Goal: Task Accomplishment & Management: Use online tool/utility

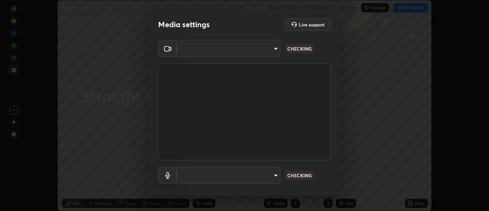
scroll to position [211, 489]
type input "20afe940cbeb59602439e807e0695b369d796bb7f65a41c81d65576627b30d72"
type input "c3f391ab106b1f92958b13081d7ccedd8c23622b1177265e6a9968b4401cb7f3"
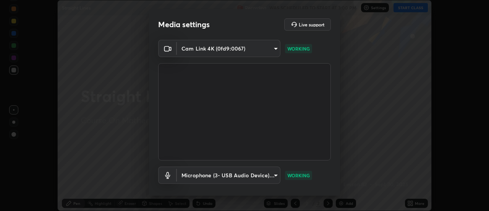
scroll to position [40, 0]
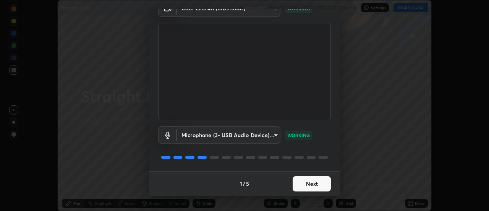
click at [272, 136] on body "Erase all Straight Lines Recording WAS SCHEDULED TO START AT 3:00 PM Settings S…" at bounding box center [244, 105] width 489 height 211
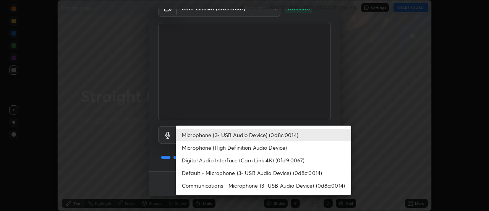
click at [333, 115] on div at bounding box center [244, 105] width 489 height 211
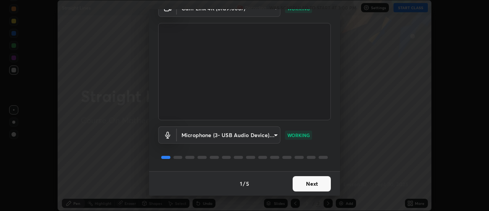
click at [318, 181] on button "Next" at bounding box center [312, 183] width 38 height 15
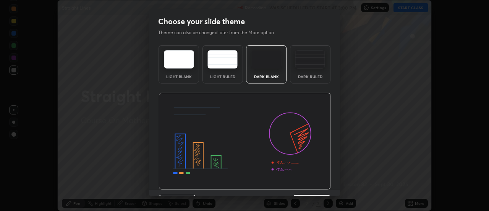
click at [324, 185] on img at bounding box center [245, 141] width 172 height 97
click at [328, 184] on img at bounding box center [245, 141] width 172 height 97
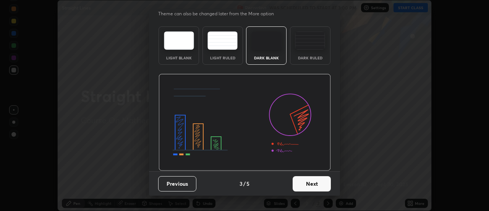
click at [318, 185] on button "Next" at bounding box center [312, 183] width 38 height 15
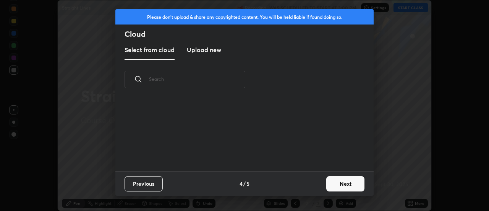
scroll to position [0, 0]
click at [318, 185] on div "Previous 4 / 5 Next" at bounding box center [244, 183] width 258 height 24
click at [321, 187] on div "Previous 4 / 5 Next" at bounding box center [244, 183] width 258 height 24
click at [329, 186] on button "Next" at bounding box center [345, 183] width 38 height 15
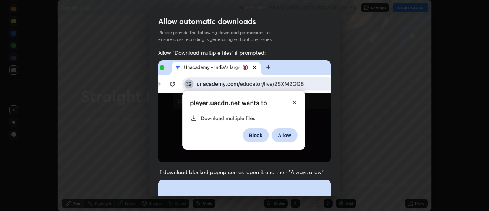
click at [332, 184] on div "Allow "Download multiple files" if prompted: If download blocked popup comes, o…" at bounding box center [244, 210] width 191 height 322
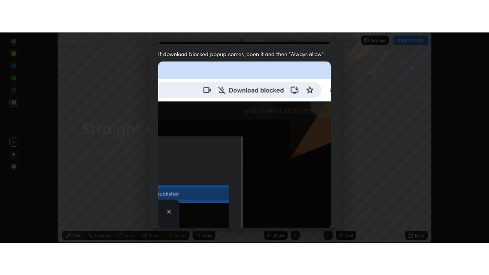
scroll to position [196, 0]
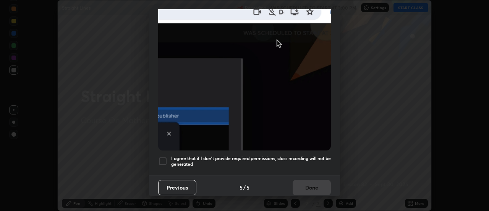
click at [315, 155] on h5 "I agree that if I don't provide required permissions, class recording will not …" at bounding box center [251, 161] width 160 height 12
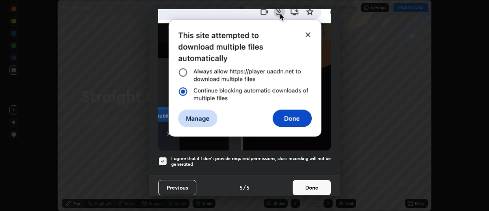
click at [315, 182] on button "Done" at bounding box center [312, 187] width 38 height 15
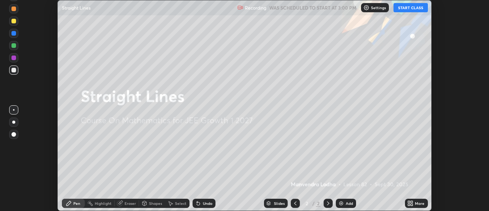
click at [418, 201] on div "More" at bounding box center [420, 203] width 10 height 4
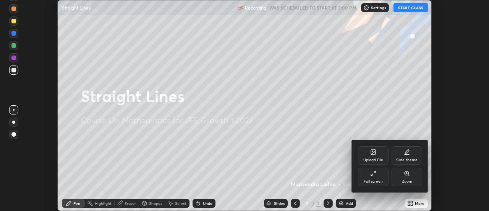
click at [384, 179] on div "Full screen" at bounding box center [373, 176] width 31 height 18
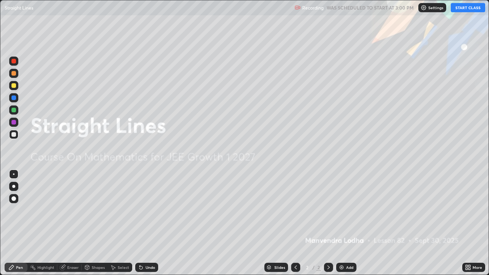
scroll to position [275, 489]
click at [467, 10] on button "START CLASS" at bounding box center [468, 7] width 34 height 9
click at [347, 210] on div "Add" at bounding box center [349, 268] width 7 height 4
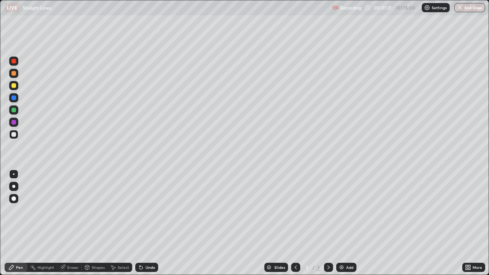
click at [15, 89] on div at bounding box center [13, 85] width 9 height 9
click at [14, 110] on div at bounding box center [13, 110] width 5 height 5
click at [14, 123] on div at bounding box center [13, 122] width 5 height 5
click at [154, 210] on div "Undo" at bounding box center [151, 268] width 10 height 4
click at [155, 210] on div "Undo" at bounding box center [146, 267] width 23 height 9
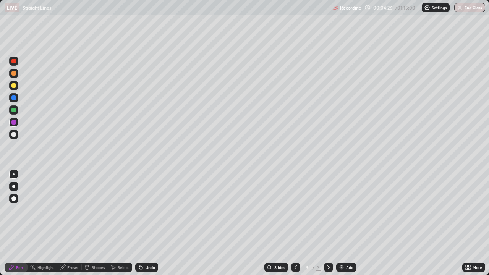
click at [147, 210] on div "Undo" at bounding box center [151, 268] width 10 height 4
click at [149, 210] on div "Undo" at bounding box center [151, 268] width 10 height 4
click at [151, 210] on div "Undo" at bounding box center [151, 268] width 10 height 4
click at [152, 210] on div "Undo" at bounding box center [146, 267] width 23 height 9
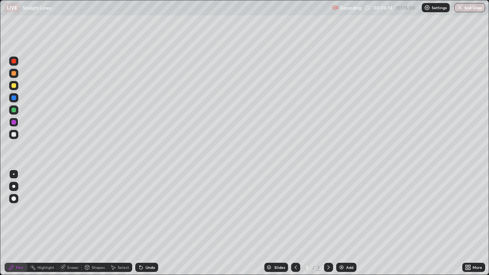
click at [15, 136] on div at bounding box center [13, 134] width 5 height 5
click at [351, 210] on div "Add" at bounding box center [349, 268] width 7 height 4
click at [15, 86] on div at bounding box center [13, 85] width 5 height 5
click at [14, 110] on div at bounding box center [13, 110] width 5 height 5
click at [14, 123] on div at bounding box center [13, 122] width 5 height 5
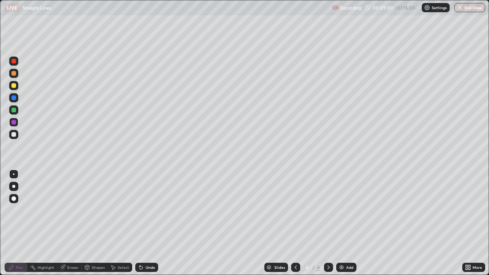
click at [15, 135] on div at bounding box center [13, 134] width 5 height 5
click at [15, 124] on div at bounding box center [13, 122] width 5 height 5
click at [14, 135] on div at bounding box center [13, 134] width 5 height 5
click at [298, 210] on div at bounding box center [295, 267] width 9 height 9
click at [327, 210] on icon at bounding box center [329, 268] width 6 height 6
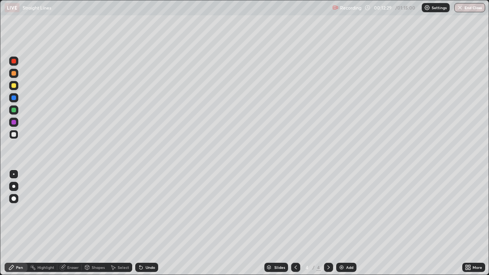
click at [344, 210] on div "Add" at bounding box center [346, 267] width 20 height 9
click at [15, 111] on div at bounding box center [13, 110] width 5 height 5
click at [147, 210] on div "Undo" at bounding box center [146, 267] width 23 height 9
click at [145, 210] on div "Undo" at bounding box center [146, 267] width 23 height 9
click at [344, 210] on img at bounding box center [342, 268] width 6 height 6
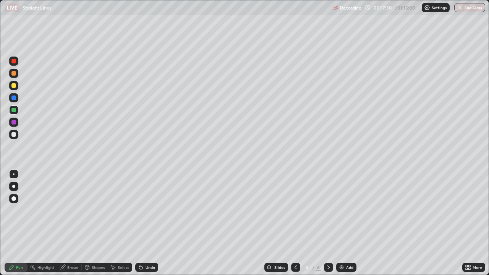
click at [14, 86] on div at bounding box center [13, 85] width 5 height 5
click at [14, 135] on div at bounding box center [13, 134] width 5 height 5
click at [151, 210] on div "Undo" at bounding box center [151, 268] width 10 height 4
click at [15, 123] on div at bounding box center [13, 122] width 5 height 5
click at [17, 64] on div at bounding box center [13, 61] width 9 height 9
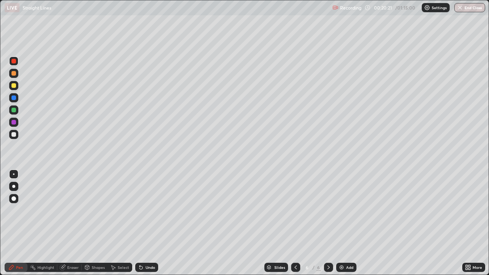
click at [13, 98] on div at bounding box center [13, 98] width 5 height 5
click at [13, 112] on div at bounding box center [13, 110] width 5 height 5
click at [75, 210] on div "Eraser" at bounding box center [72, 268] width 11 height 4
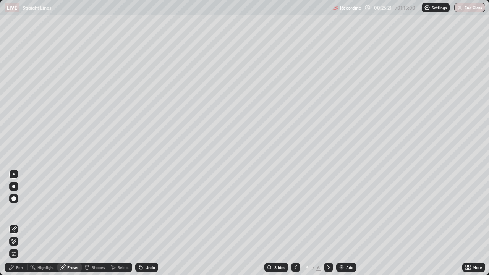
click at [19, 210] on div "Pen" at bounding box center [19, 268] width 7 height 4
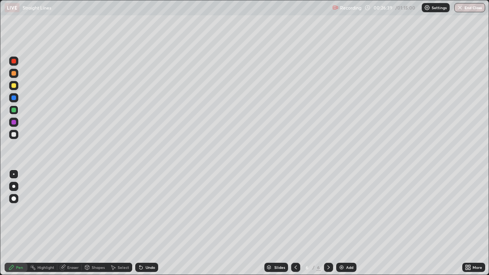
click at [75, 210] on div "Eraser" at bounding box center [72, 268] width 11 height 4
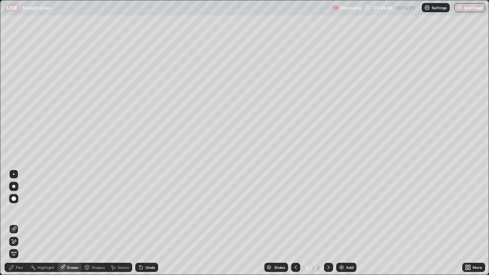
click at [22, 210] on div "Pen" at bounding box center [16, 267] width 23 height 9
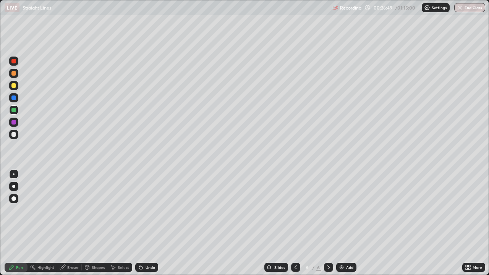
click at [17, 87] on div at bounding box center [13, 85] width 9 height 9
click at [72, 210] on div "Eraser" at bounding box center [72, 268] width 11 height 4
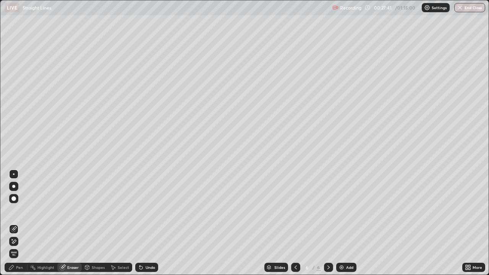
click at [23, 210] on div "Pen" at bounding box center [16, 267] width 23 height 9
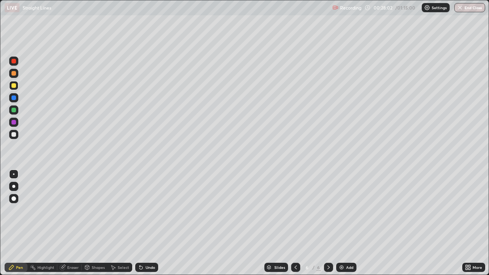
click at [70, 210] on div "Eraser" at bounding box center [72, 268] width 11 height 4
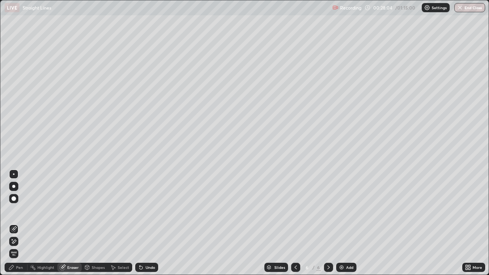
click at [16, 210] on div "Pen" at bounding box center [16, 267] width 23 height 9
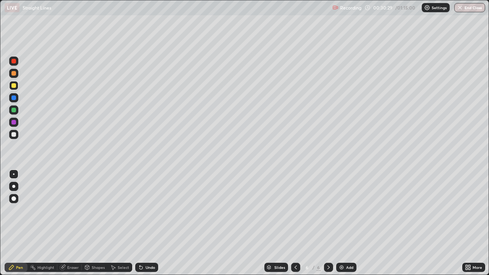
click at [344, 210] on div "Add" at bounding box center [346, 267] width 20 height 9
click at [15, 86] on div at bounding box center [13, 85] width 5 height 5
click at [14, 136] on div at bounding box center [13, 134] width 5 height 5
click at [14, 110] on div at bounding box center [13, 110] width 5 height 5
click at [16, 123] on div at bounding box center [13, 122] width 9 height 9
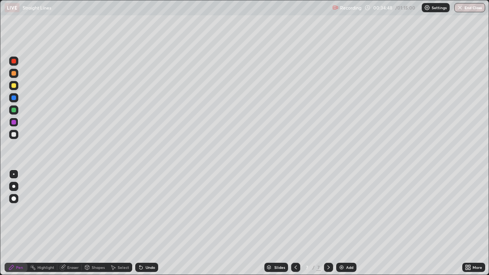
click at [340, 210] on img at bounding box center [342, 268] width 6 height 6
click at [15, 87] on div at bounding box center [13, 85] width 5 height 5
click at [12, 111] on div at bounding box center [13, 110] width 5 height 5
click at [13, 133] on div at bounding box center [13, 134] width 5 height 5
click at [115, 210] on icon at bounding box center [113, 268] width 6 height 6
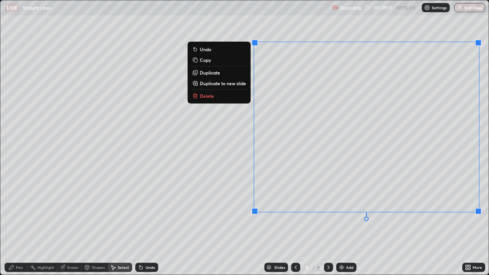
click at [212, 63] on button "Copy" at bounding box center [219, 59] width 57 height 9
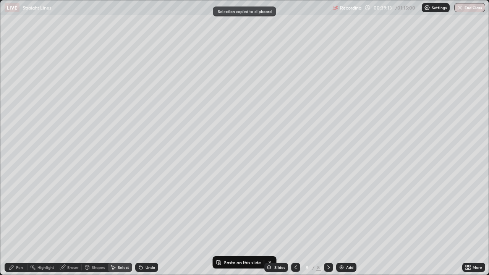
click at [344, 210] on img at bounding box center [342, 268] width 6 height 6
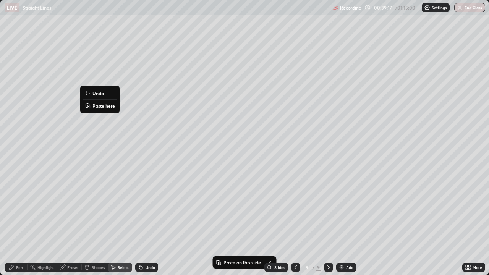
click at [96, 107] on p "Paste here" at bounding box center [104, 106] width 23 height 6
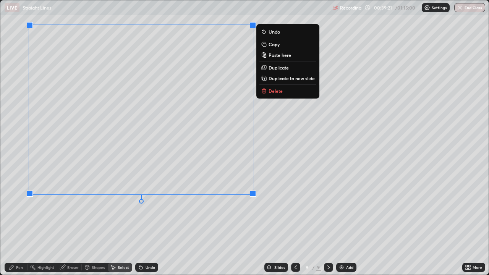
click at [16, 210] on div "Pen" at bounding box center [16, 267] width 23 height 9
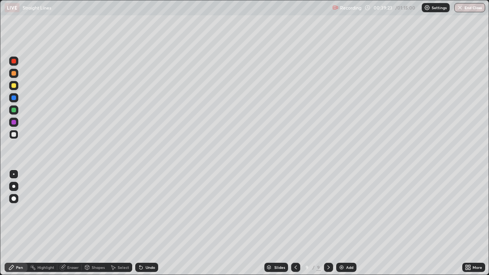
click at [73, 210] on div "Eraser" at bounding box center [72, 268] width 11 height 4
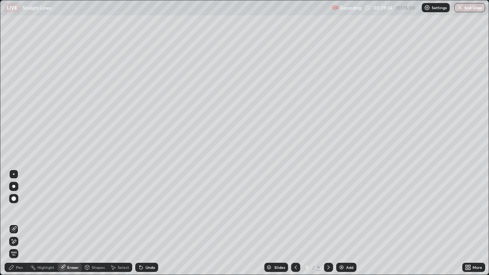
click at [16, 202] on div at bounding box center [13, 198] width 9 height 9
click at [15, 210] on div "Pen" at bounding box center [16, 267] width 23 height 9
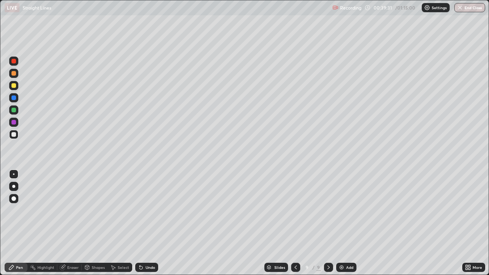
click at [16, 135] on div at bounding box center [13, 134] width 9 height 9
click at [342, 210] on img at bounding box center [342, 268] width 6 height 6
click at [14, 86] on div at bounding box center [13, 85] width 5 height 5
click at [15, 135] on div at bounding box center [13, 134] width 5 height 5
click at [14, 110] on div at bounding box center [13, 110] width 5 height 5
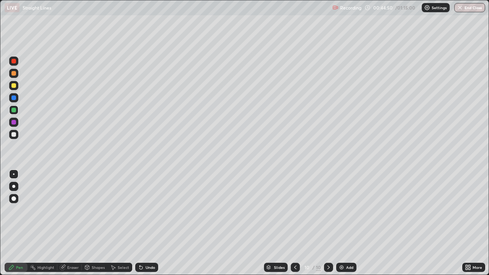
click at [15, 136] on div at bounding box center [13, 134] width 5 height 5
click at [339, 210] on img at bounding box center [342, 268] width 6 height 6
click at [14, 86] on div at bounding box center [13, 85] width 5 height 5
click at [17, 134] on div at bounding box center [13, 134] width 9 height 9
click at [294, 210] on icon at bounding box center [296, 268] width 6 height 6
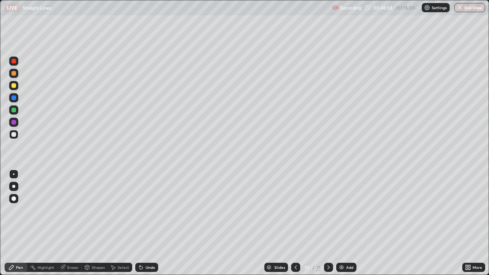
click at [328, 210] on icon at bounding box center [329, 268] width 6 height 6
click at [11, 111] on div at bounding box center [13, 110] width 5 height 5
click at [14, 86] on div at bounding box center [13, 85] width 5 height 5
click at [351, 210] on div "Add" at bounding box center [346, 267] width 20 height 9
click at [14, 135] on div at bounding box center [13, 134] width 5 height 5
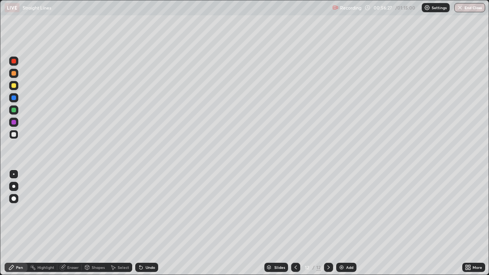
click at [11, 109] on div at bounding box center [13, 110] width 5 height 5
click at [299, 210] on div at bounding box center [295, 267] width 9 height 9
click at [328, 210] on icon at bounding box center [329, 268] width 6 height 6
click at [149, 210] on div "Undo" at bounding box center [151, 268] width 10 height 4
click at [144, 210] on div "Undo" at bounding box center [146, 267] width 23 height 9
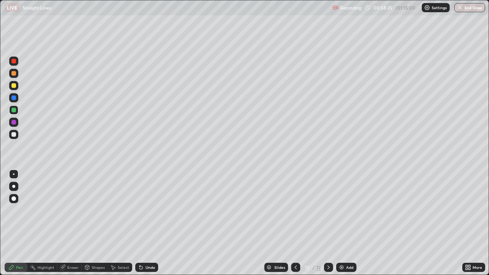
click at [144, 210] on div "Undo" at bounding box center [146, 267] width 23 height 9
click at [14, 135] on div at bounding box center [13, 134] width 5 height 5
click at [295, 210] on icon at bounding box center [296, 268] width 6 height 6
click at [328, 210] on icon at bounding box center [329, 268] width 6 height 6
click at [339, 210] on img at bounding box center [342, 268] width 6 height 6
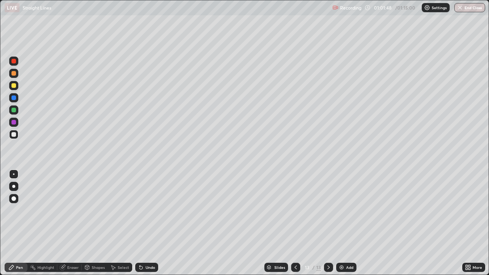
click at [14, 86] on div at bounding box center [13, 85] width 5 height 5
click at [13, 133] on div at bounding box center [13, 134] width 5 height 5
click at [13, 110] on div at bounding box center [13, 110] width 5 height 5
click at [12, 135] on div at bounding box center [13, 134] width 5 height 5
click at [346, 210] on div "Add" at bounding box center [349, 268] width 7 height 4
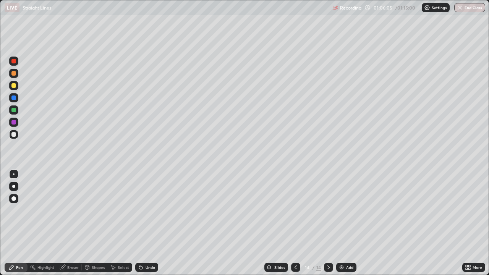
click at [18, 89] on div at bounding box center [13, 86] width 9 height 12
click at [14, 134] on div at bounding box center [13, 134] width 5 height 5
click at [16, 111] on div at bounding box center [13, 109] width 9 height 9
click at [465, 12] on button "End Class" at bounding box center [470, 7] width 30 height 9
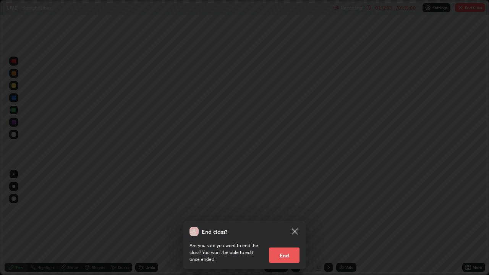
click at [286, 210] on button "End" at bounding box center [284, 255] width 31 height 15
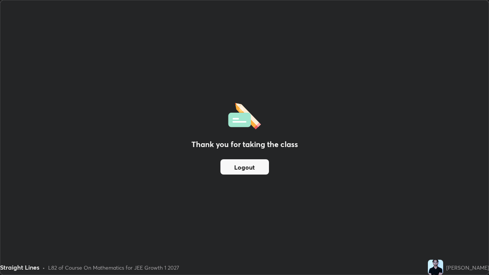
click at [242, 167] on button "Logout" at bounding box center [245, 166] width 49 height 15
click at [238, 171] on button "Logout" at bounding box center [245, 166] width 49 height 15
